Goal: Transaction & Acquisition: Subscribe to service/newsletter

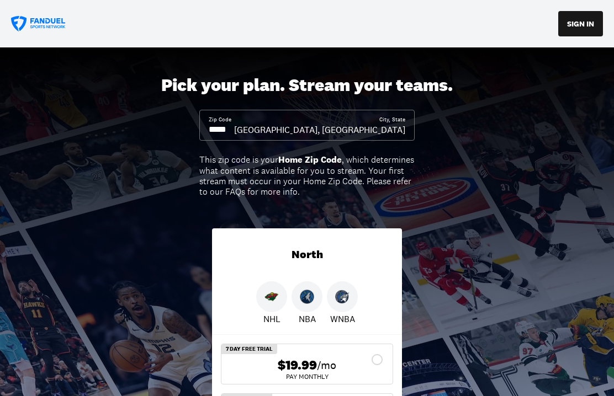
click at [234, 127] on input at bounding box center [221, 130] width 25 height 12
click at [526, 126] on div "Pick your plan. Stream your teams. Zip Code City, State [GEOGRAPHIC_DATA], [GEO…" at bounding box center [307, 274] width 614 height 454
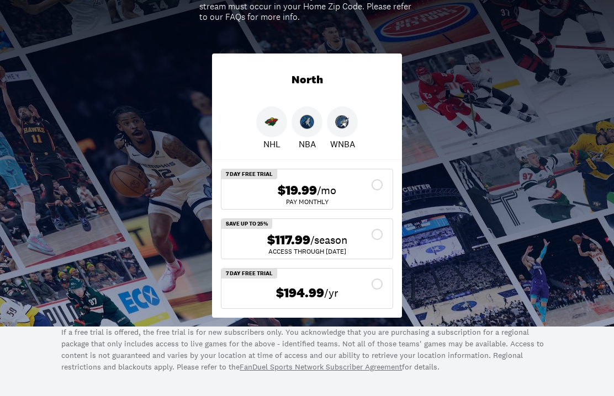
scroll to position [174, 0]
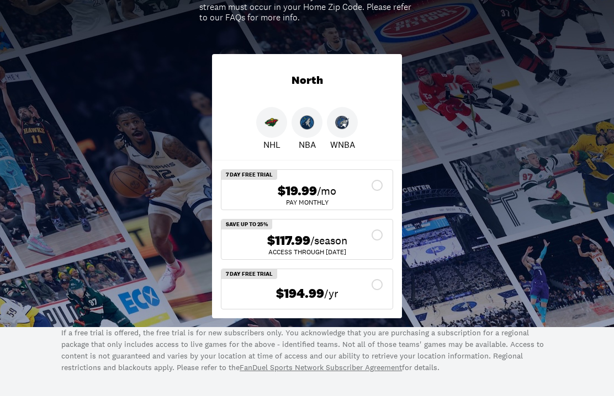
click at [323, 299] on span "$194.99" at bounding box center [300, 294] width 48 height 16
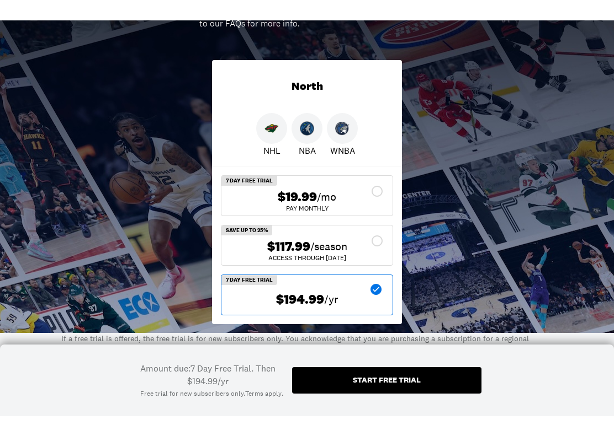
scroll to position [190, 0]
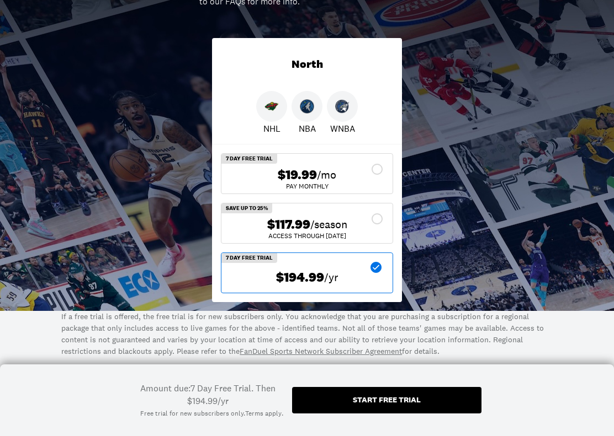
click at [314, 223] on span "/season" at bounding box center [328, 224] width 37 height 15
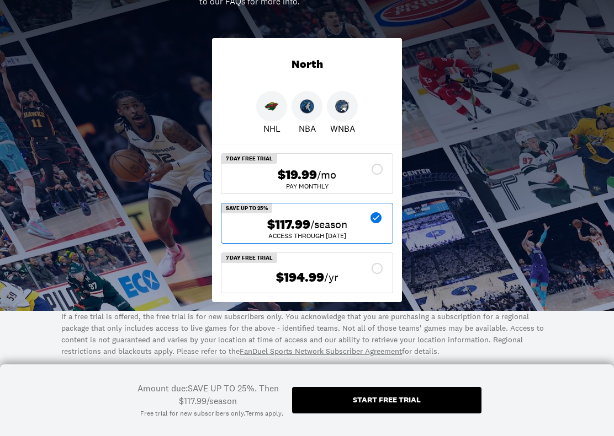
click at [318, 229] on span "/season" at bounding box center [328, 224] width 37 height 15
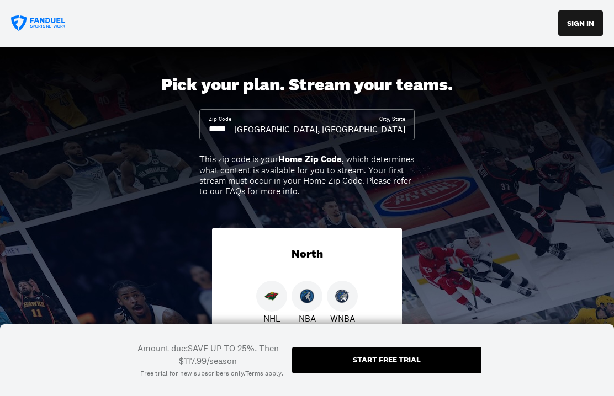
scroll to position [0, 0]
